Goal: Information Seeking & Learning: Find specific fact

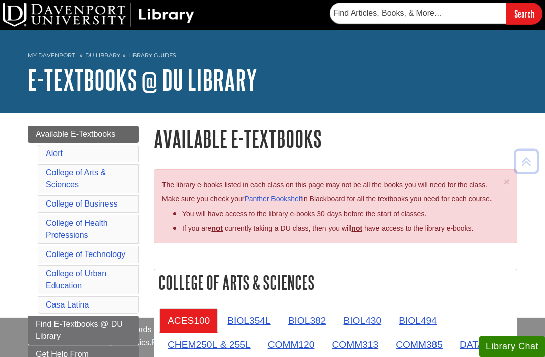
scroll to position [981, 0]
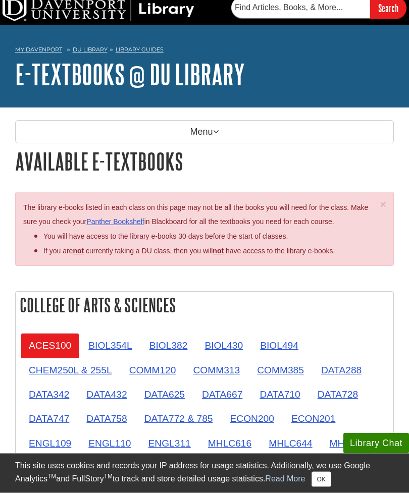
scroll to position [6, 0]
click at [130, 225] on link "Panther Bookshelf" at bounding box center [115, 222] width 58 height 8
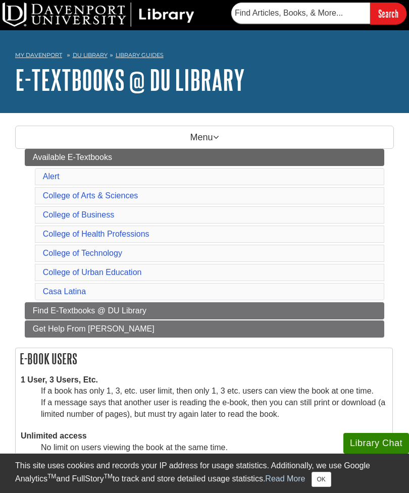
click at [129, 230] on link "College of Health Professions" at bounding box center [96, 234] width 107 height 9
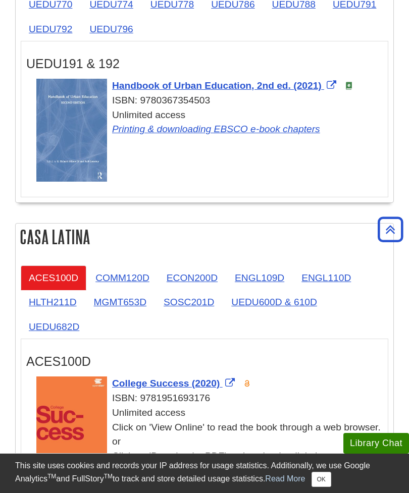
scroll to position [2110, 0]
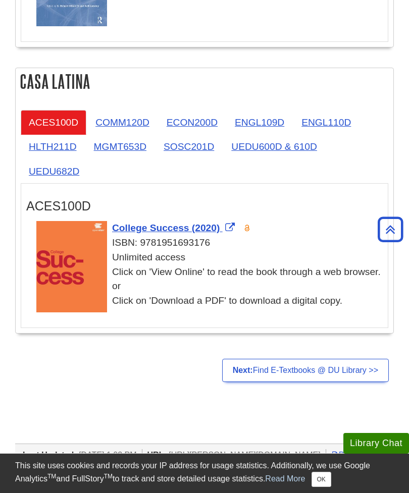
click at [329, 381] on link "Next: Find E-Textbooks @ DU Library >>" at bounding box center [305, 370] width 167 height 23
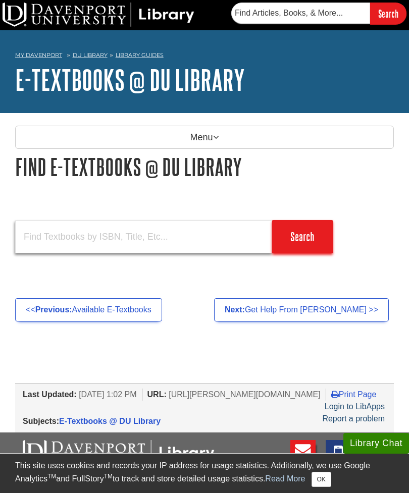
click at [187, 237] on input "text" at bounding box center [143, 237] width 257 height 33
click at [58, 234] on input "text" at bounding box center [143, 237] width 257 height 33
paste input "[MEDICAL_DATA] Registry Management Principles and Practice for Hospitals and Ce…"
type input "[MEDICAL_DATA] Registry Management Principles and Practice for Hospitals and Ce…"
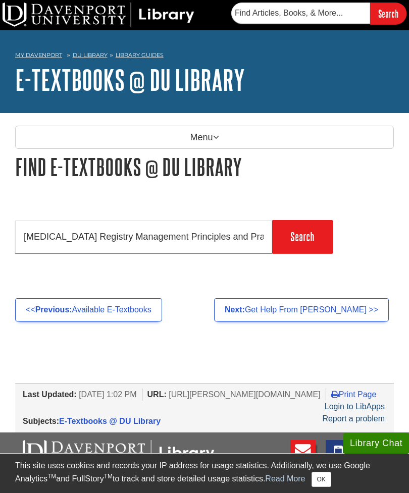
click at [309, 243] on input "Search" at bounding box center [302, 236] width 61 height 33
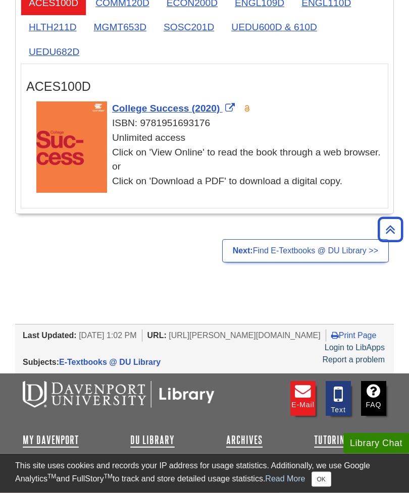
scroll to position [2273, 0]
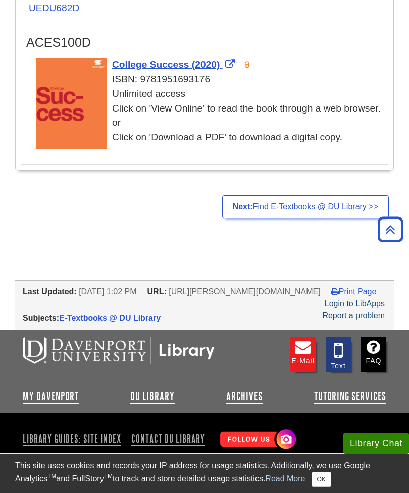
click at [277, 219] on link "Next: Find E-Textbooks @ DU Library >>" at bounding box center [305, 206] width 167 height 23
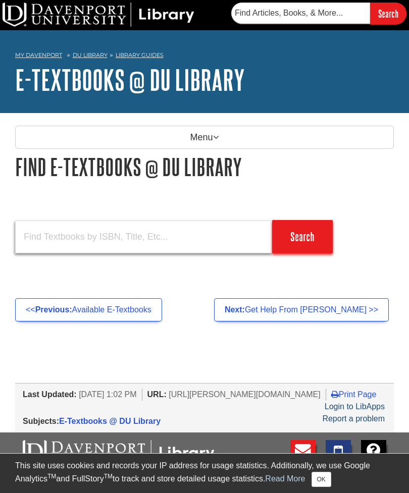
click at [183, 243] on input "text" at bounding box center [143, 237] width 257 height 33
paste input "Introduction"
type input "I"
paste input "9781584268857 ISBN13"
type input "9781584268857 ISBN13"
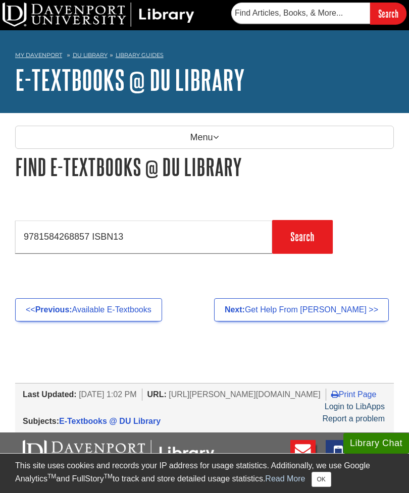
click at [290, 236] on input "Search" at bounding box center [302, 236] width 61 height 33
